Goal: Task Accomplishment & Management: Manage account settings

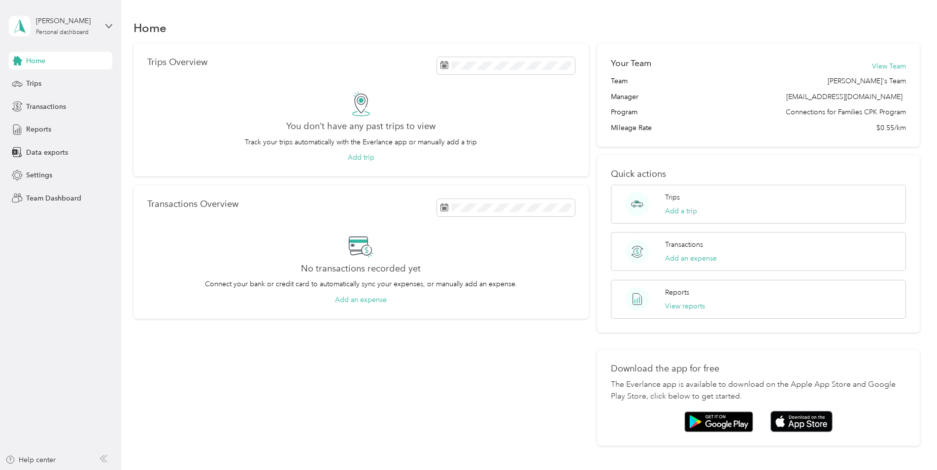
click at [103, 22] on div "[PERSON_NAME] Personal dashboard" at bounding box center [60, 26] width 103 height 34
click at [50, 82] on div "Team dashboard" at bounding box center [44, 79] width 53 height 10
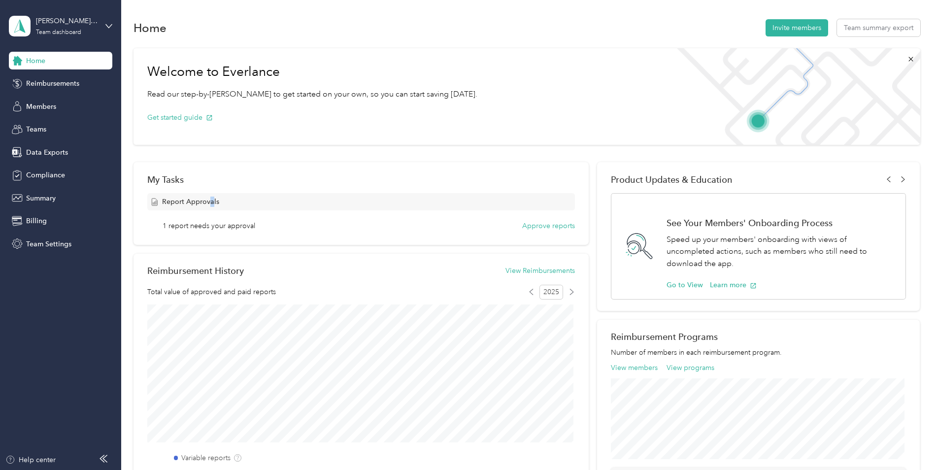
click at [211, 200] on span "Report Approvals" at bounding box center [190, 202] width 57 height 10
click at [560, 226] on button "Approve reports" at bounding box center [548, 226] width 53 height 10
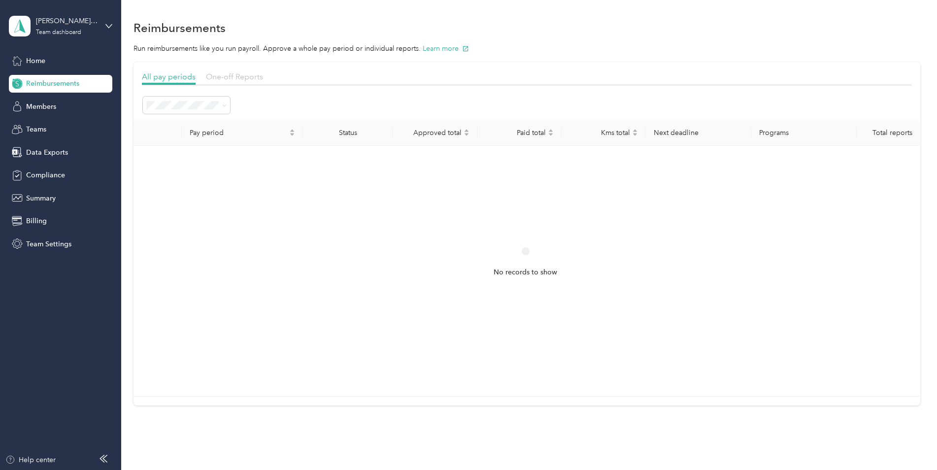
click at [246, 78] on span "One-off Reports" at bounding box center [234, 76] width 57 height 9
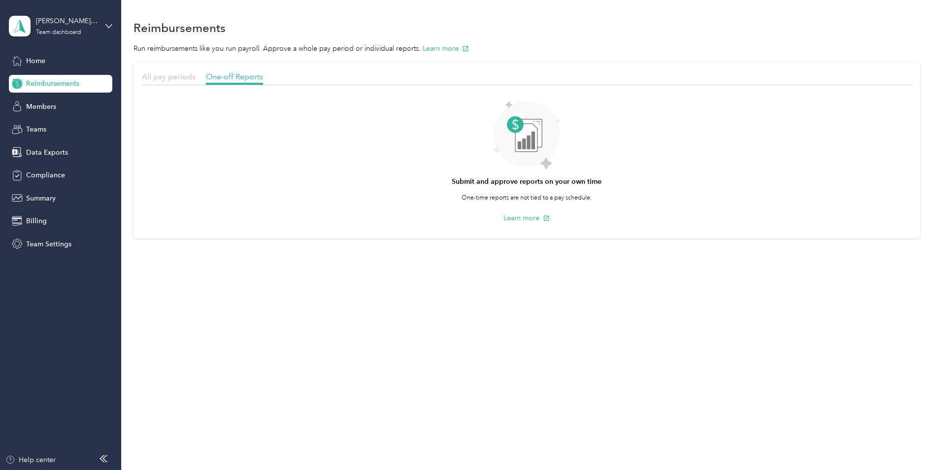
click at [166, 79] on span "All pay periods" at bounding box center [169, 76] width 54 height 9
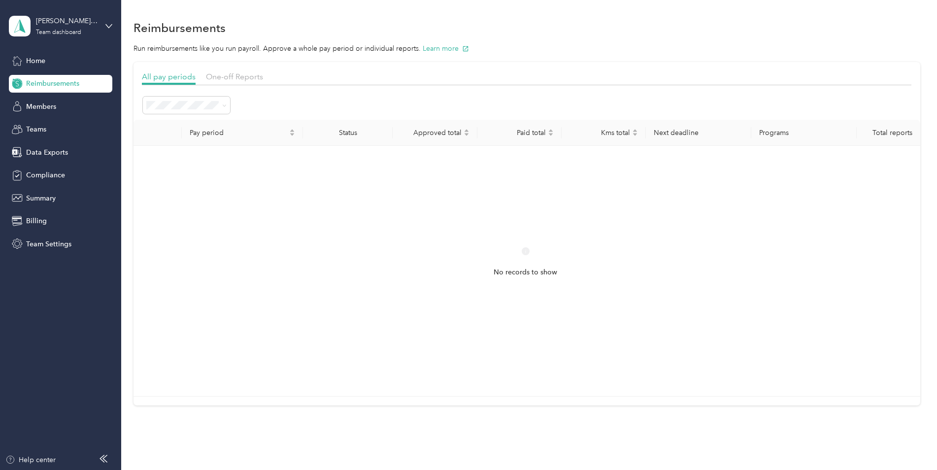
click at [522, 251] on circle at bounding box center [525, 250] width 7 height 7
click at [35, 101] on span "Members" at bounding box center [41, 106] width 30 height 10
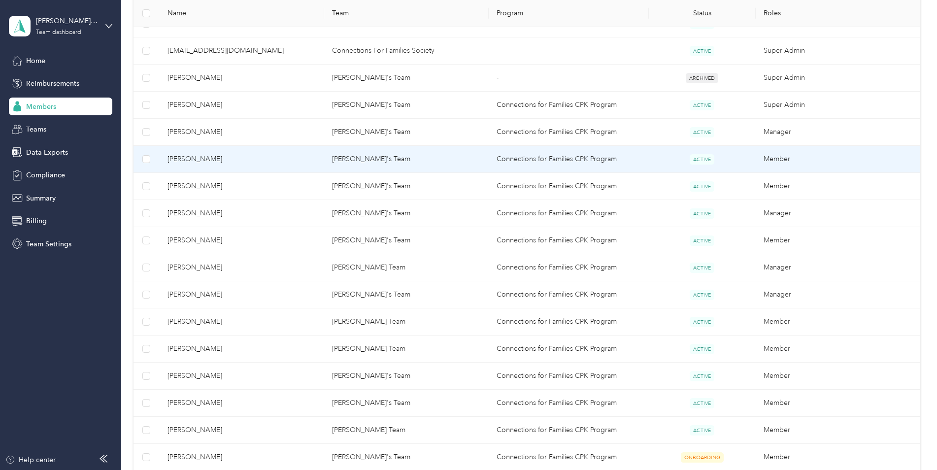
scroll to position [296, 0]
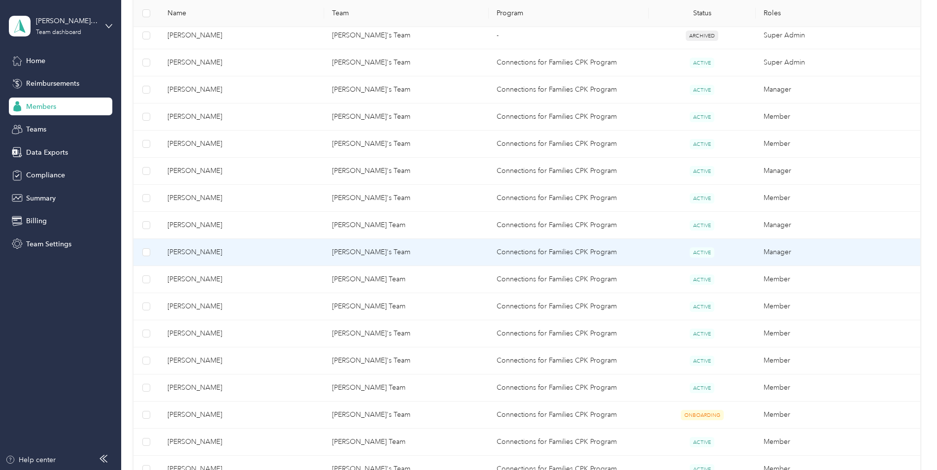
click at [574, 250] on td "Connections for Families CPK Program" at bounding box center [569, 252] width 160 height 27
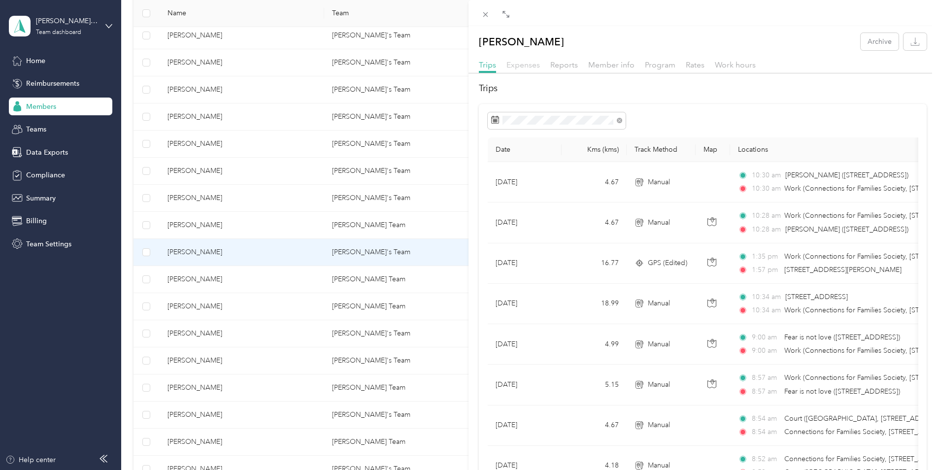
click at [521, 65] on span "Expenses" at bounding box center [523, 64] width 34 height 9
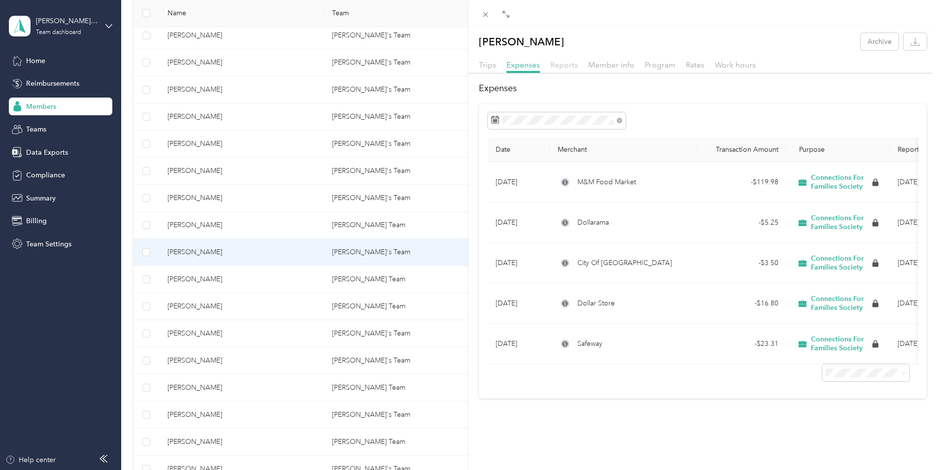
click at [568, 67] on span "Reports" at bounding box center [564, 64] width 28 height 9
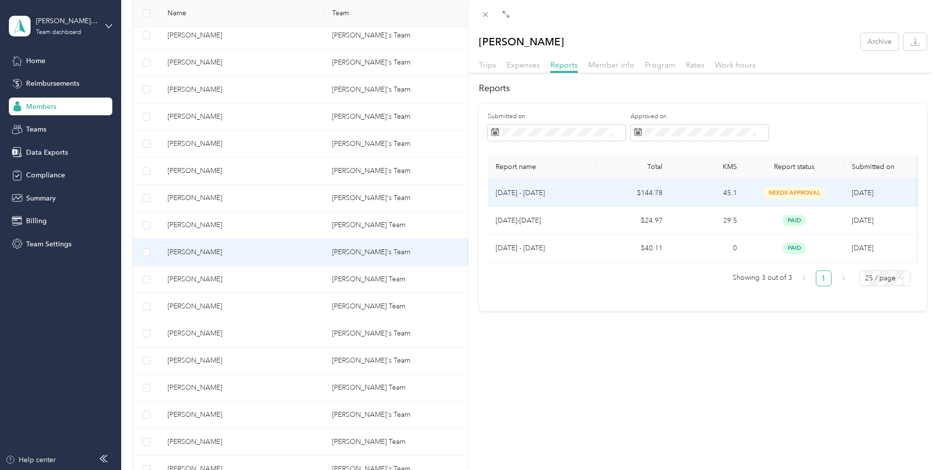
click at [535, 189] on p "[DATE] - [DATE]" at bounding box center [542, 193] width 93 height 11
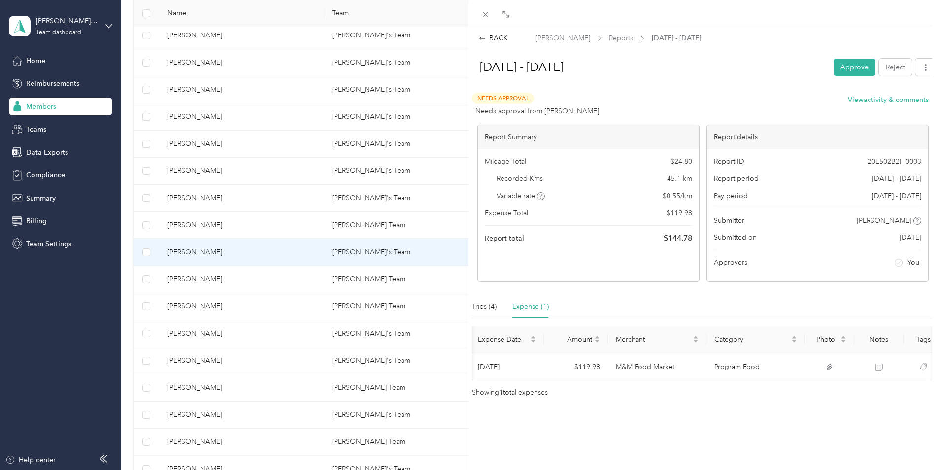
scroll to position [0, 34]
click at [843, 71] on button "Approve" at bounding box center [855, 67] width 42 height 17
